Goal: Task Accomplishment & Management: Use online tool/utility

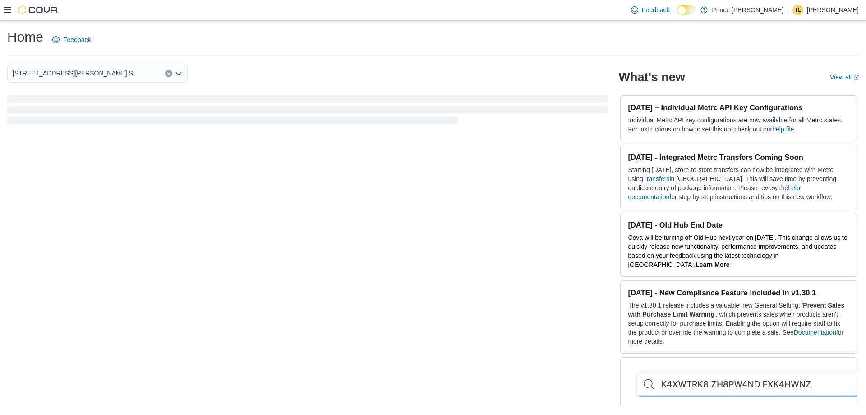
click at [6, 12] on icon at bounding box center [7, 9] width 7 height 7
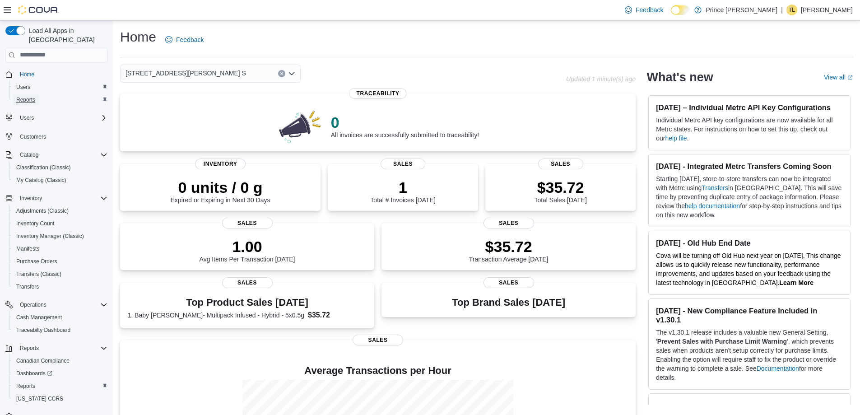
click at [22, 96] on span "Reports" at bounding box center [25, 99] width 19 height 7
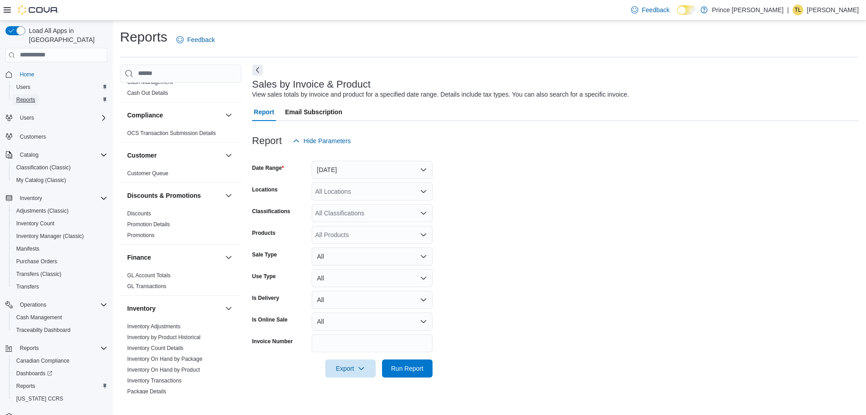
scroll to position [45, 0]
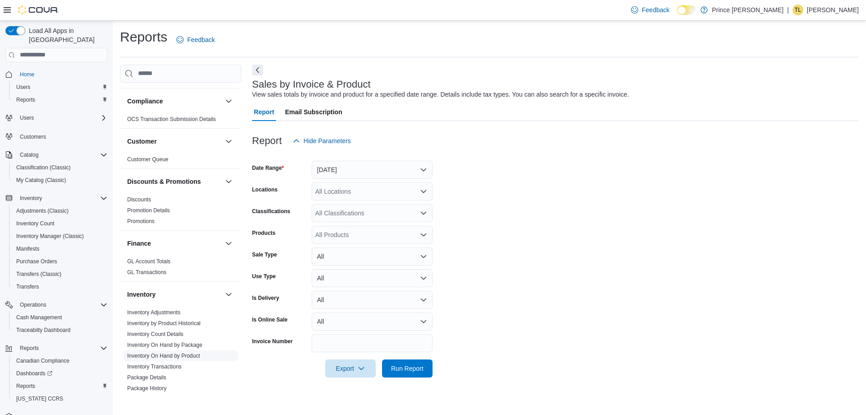
click at [178, 355] on link "Inventory On Hand by Product" at bounding box center [163, 355] width 73 height 6
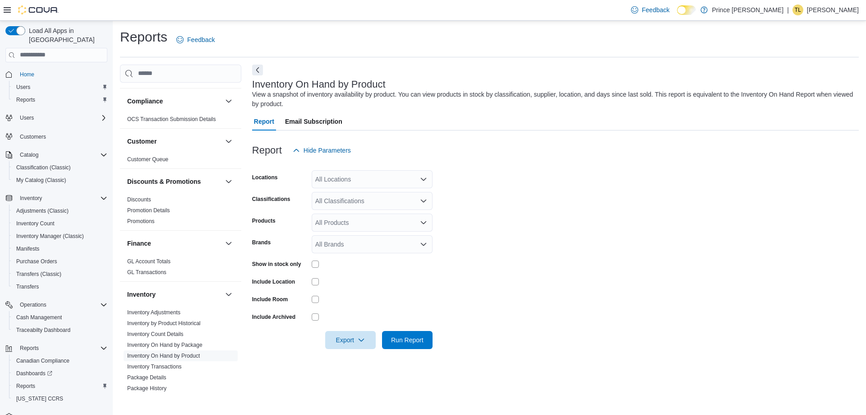
click at [354, 200] on div "All Classifications" at bounding box center [372, 201] width 121 height 18
click at [356, 287] on span "Beverages" at bounding box center [346, 288] width 30 height 9
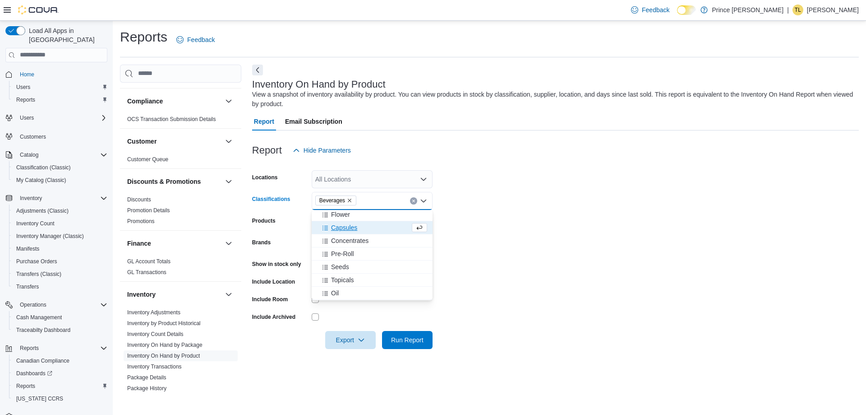
scroll to position [90, 0]
click at [351, 245] on span "Capsules" at bounding box center [344, 243] width 26 height 9
click at [349, 284] on span "Topicals" at bounding box center [342, 282] width 23 height 9
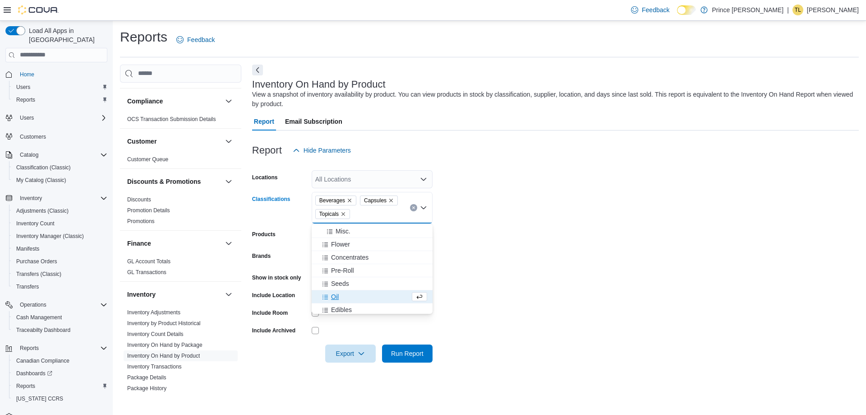
click at [343, 295] on div "Oil" at bounding box center [363, 296] width 93 height 9
click at [346, 306] on span "Vapes" at bounding box center [340, 309] width 18 height 9
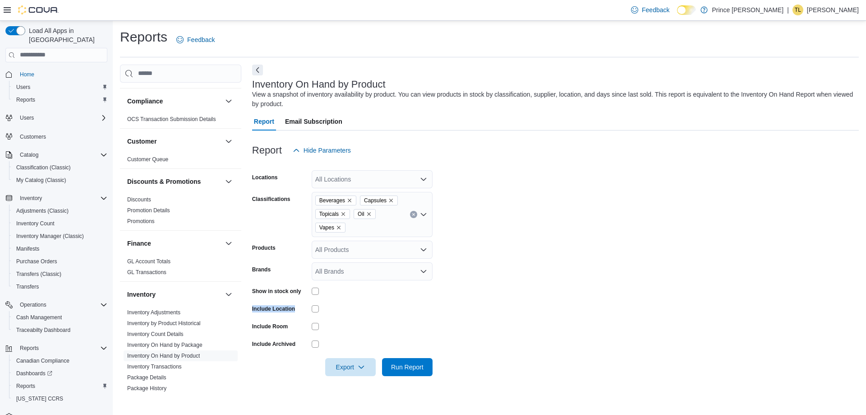
drag, startPoint x: 567, startPoint y: 295, endPoint x: 555, endPoint y: 304, distance: 15.2
click at [565, 300] on form "Locations All Locations Classifications Beverages Capsules Topicals Oil Vapes P…" at bounding box center [555, 267] width 607 height 217
click at [416, 363] on span "Run Report" at bounding box center [407, 366] width 32 height 9
click at [355, 364] on span "Export" at bounding box center [351, 366] width 40 height 18
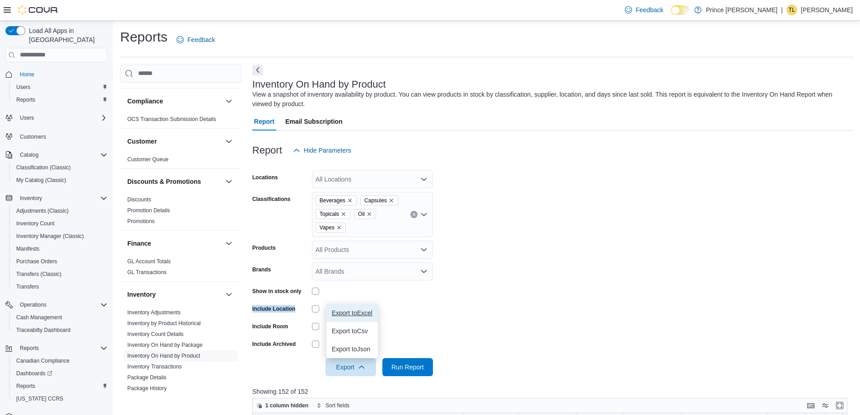
click at [367, 306] on button "Export to Excel" at bounding box center [351, 313] width 51 height 18
click at [348, 369] on span "Export" at bounding box center [351, 366] width 40 height 18
click at [358, 311] on span "Export to Excel" at bounding box center [352, 312] width 41 height 7
click at [552, 291] on form "Locations All Locations Classifications Beverages Capsules Topicals Oil Vapes P…" at bounding box center [552, 267] width 601 height 217
